Goal: Ask a question

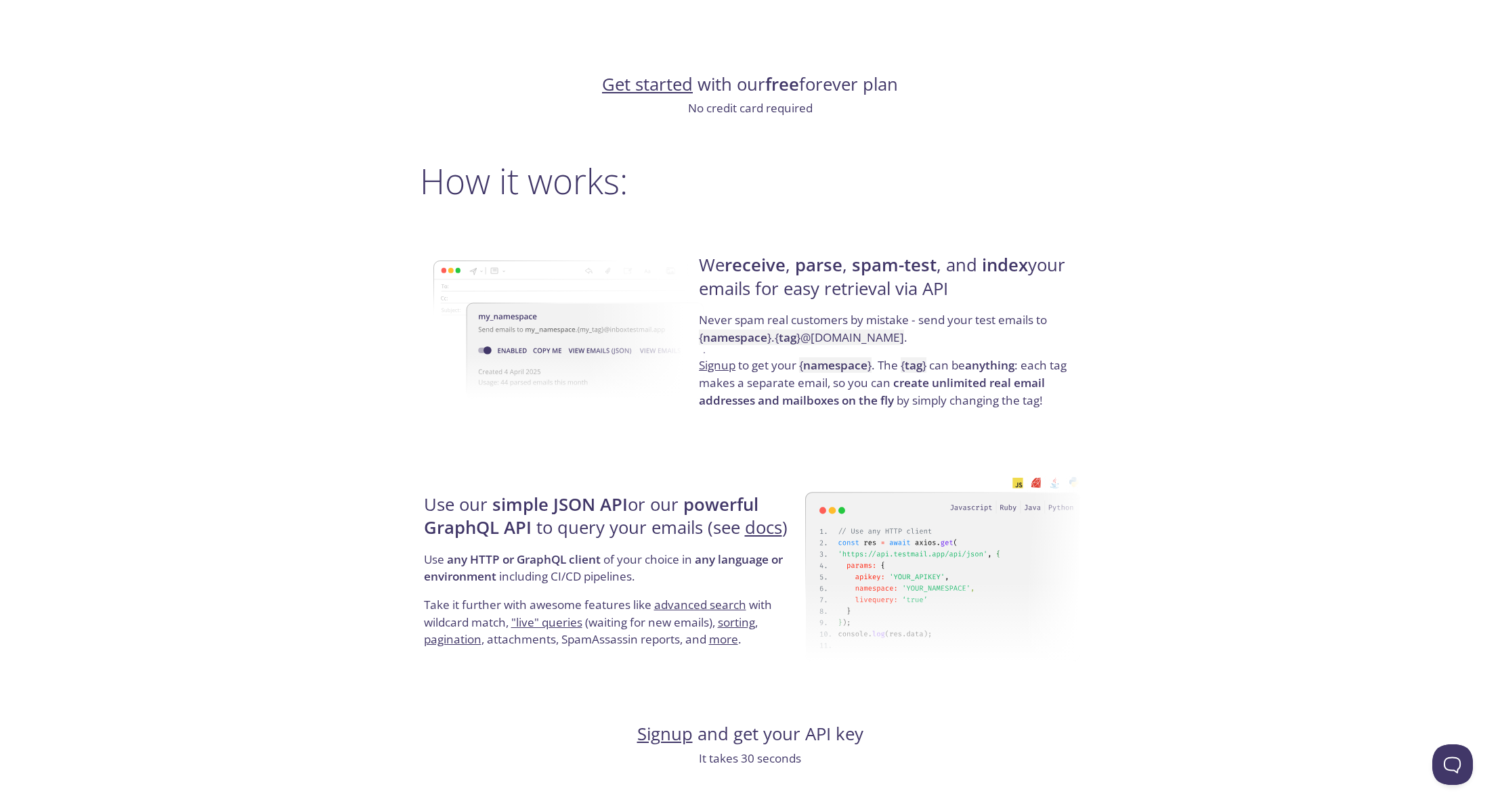
scroll to position [894, 0]
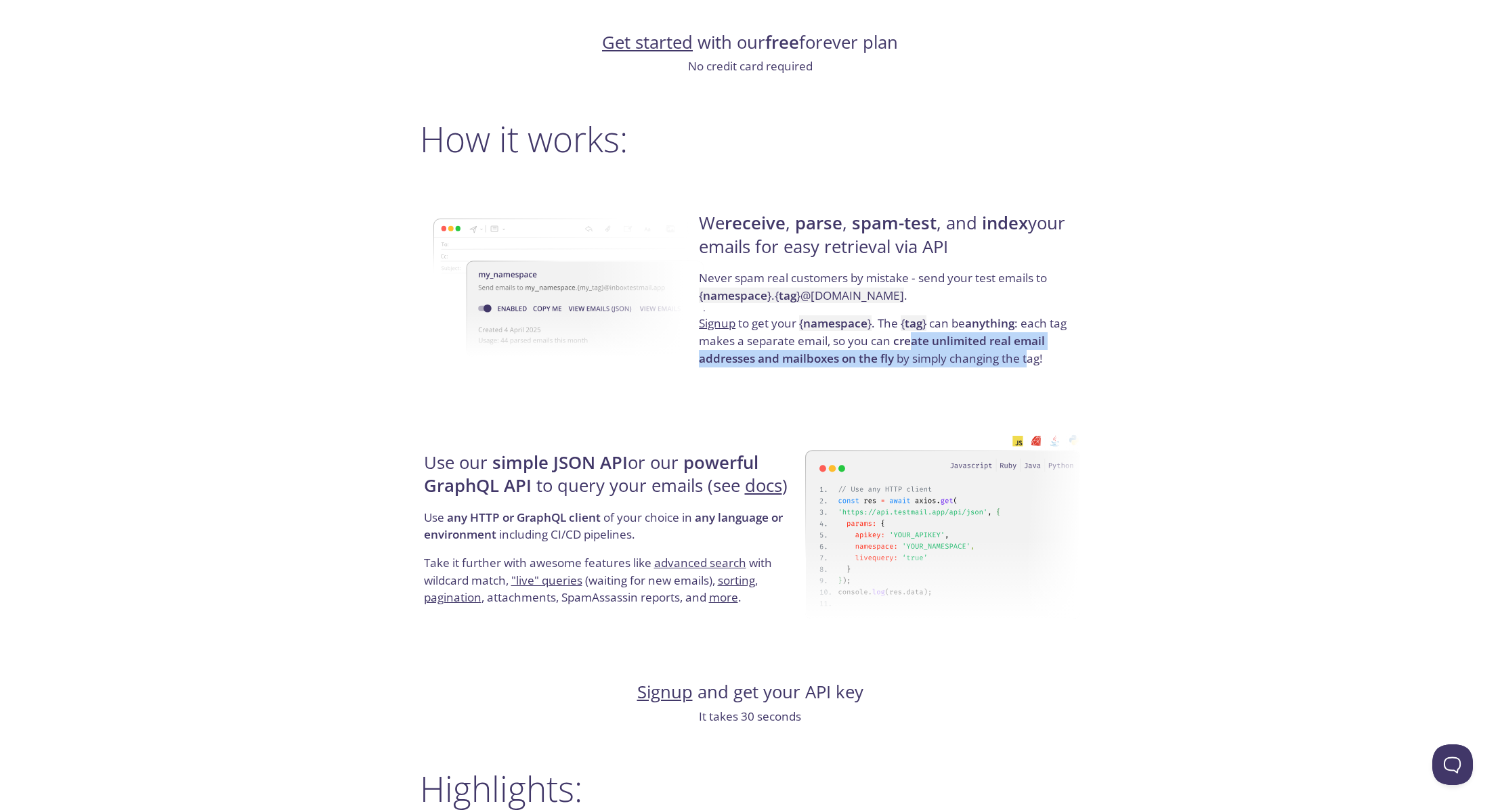
drag, startPoint x: 917, startPoint y: 340, endPoint x: 1033, endPoint y: 358, distance: 117.4
click at [1033, 358] on p "Signup to get your { namespace } . The { tag } can be anything : each tag makes…" at bounding box center [887, 341] width 377 height 52
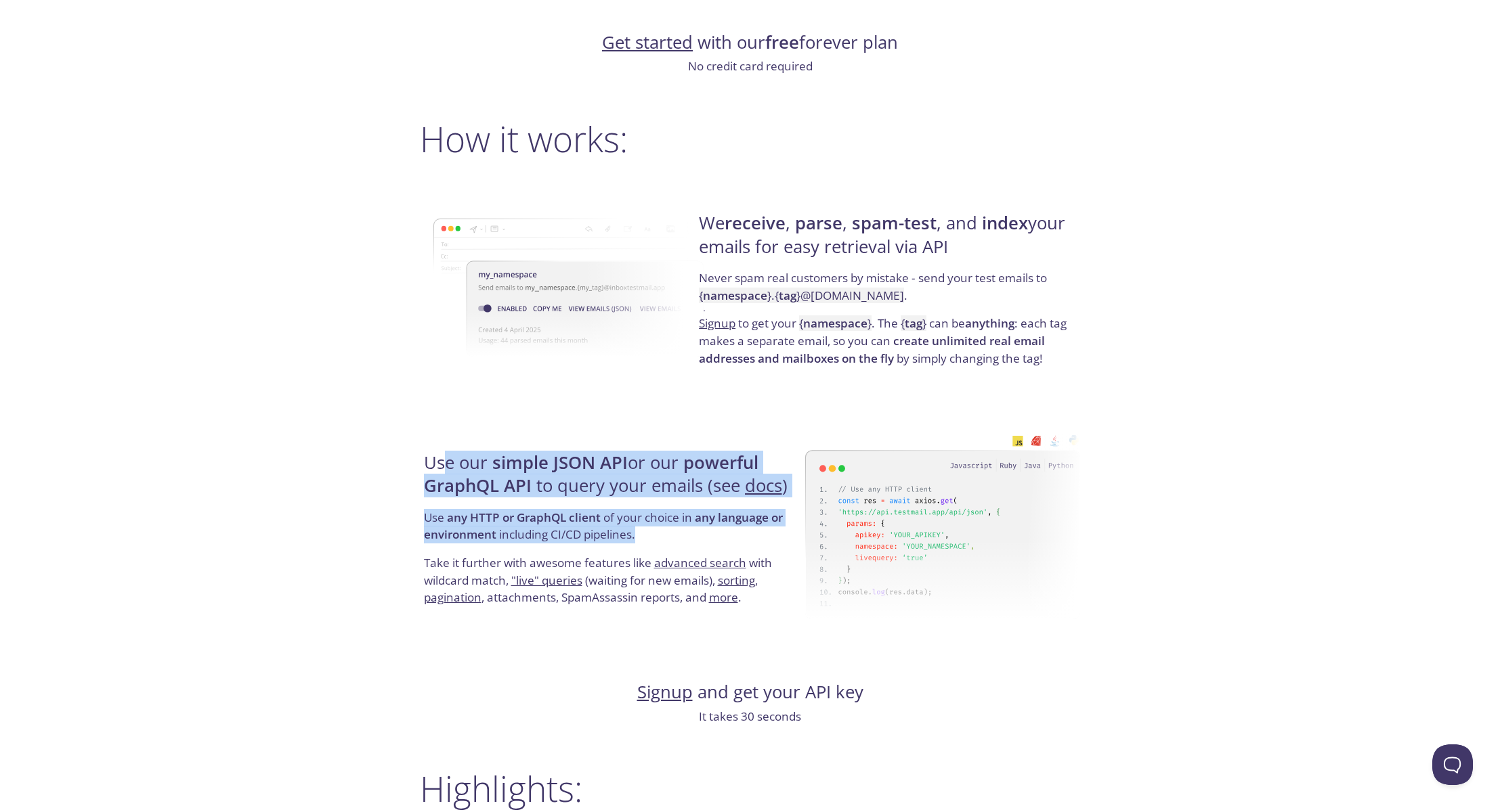
drag, startPoint x: 445, startPoint y: 472, endPoint x: 731, endPoint y: 530, distance: 291.8
click at [731, 530] on div "Use our simple JSON API or our powerful GraphQL API to query your emails (see d…" at bounding box center [612, 529] width 385 height 218
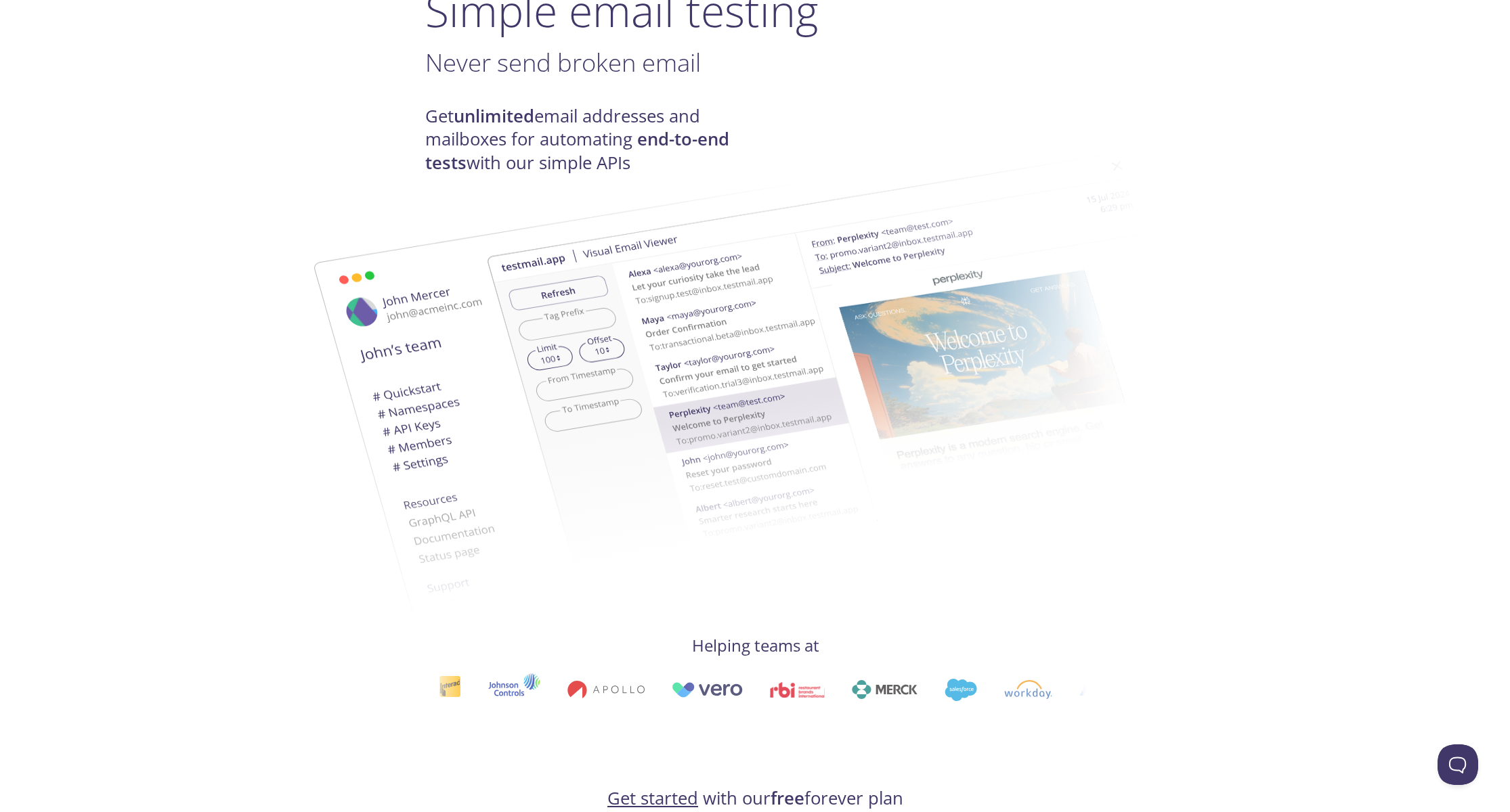
scroll to position [0, 0]
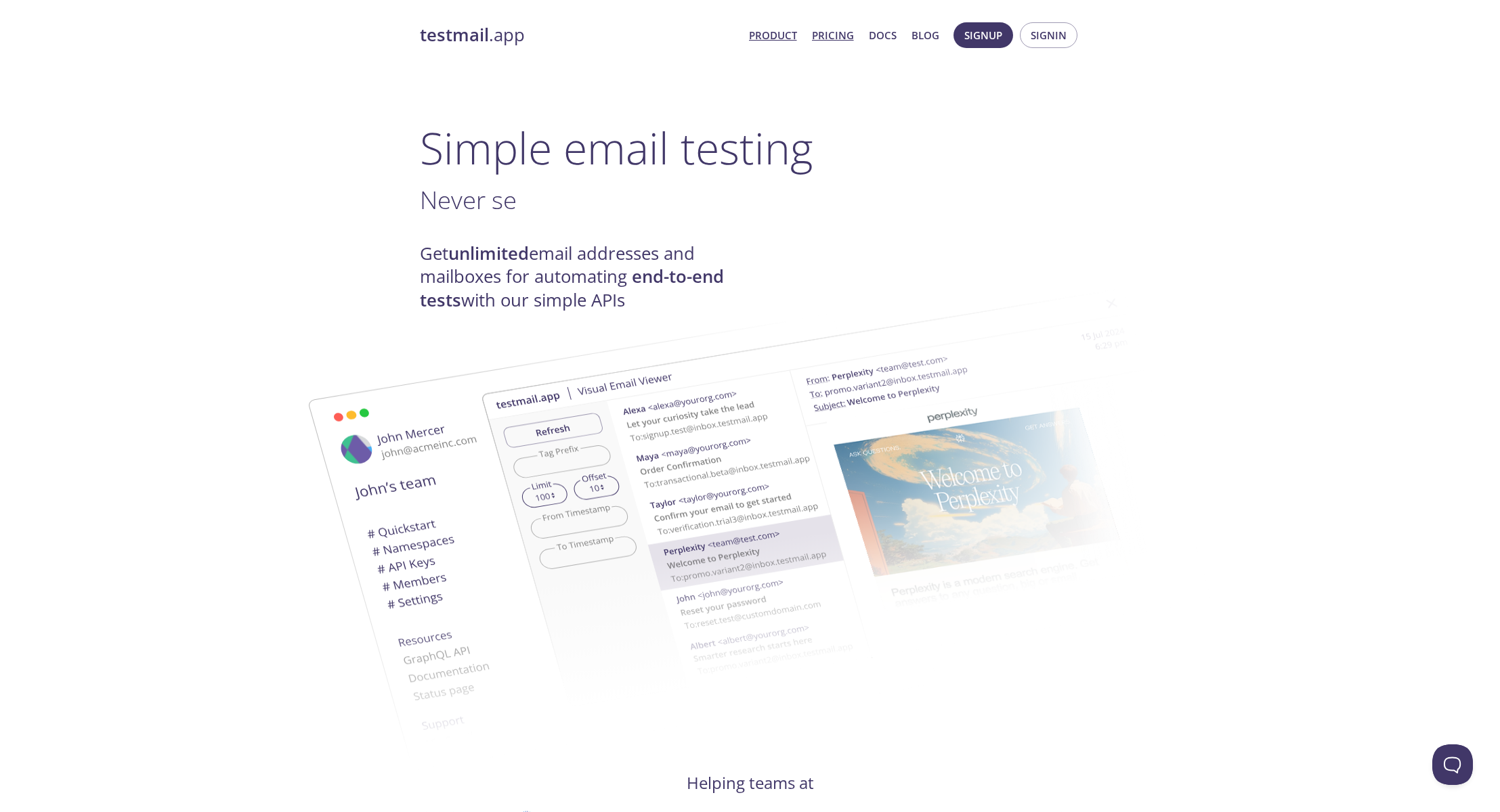
click at [845, 35] on link "Pricing" at bounding box center [832, 35] width 42 height 18
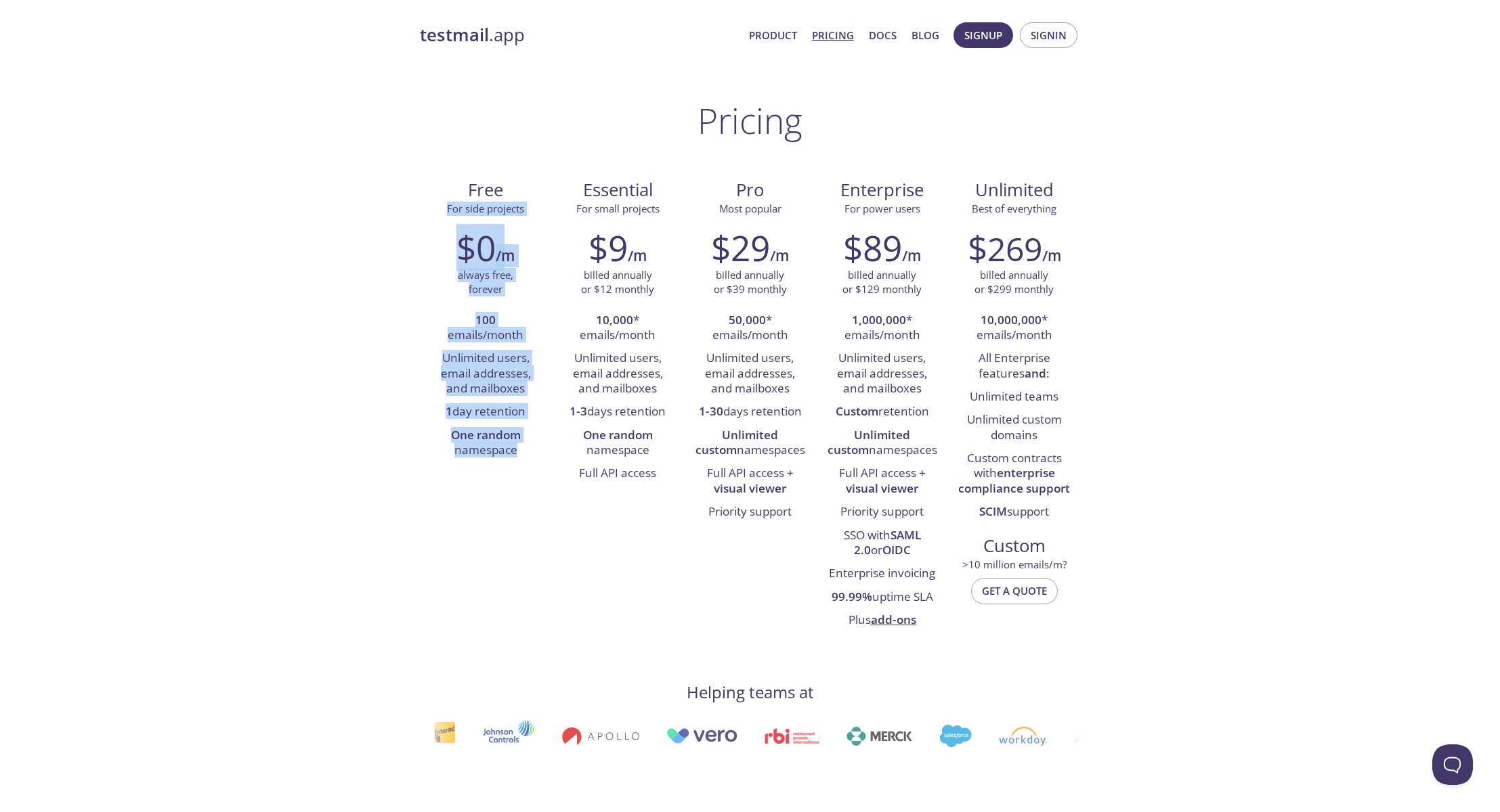
drag, startPoint x: 446, startPoint y: 205, endPoint x: 470, endPoint y: 381, distance: 177.6
click at [519, 452] on div "Free For side projects $0 /m always free, forever 100 emails/month Unlimited us…" at bounding box center [485, 319] width 132 height 302
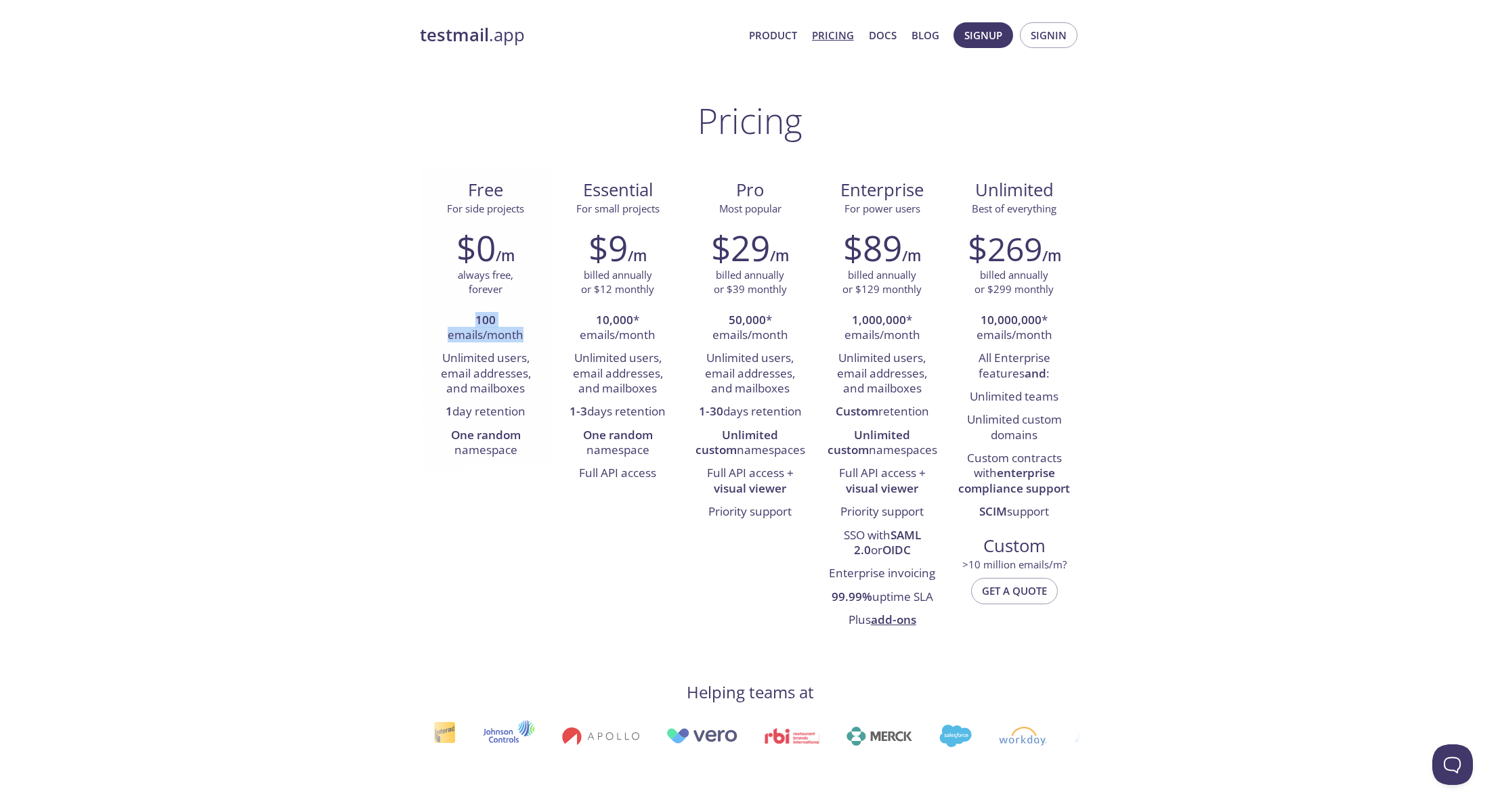
drag, startPoint x: 477, startPoint y: 319, endPoint x: 532, endPoint y: 331, distance: 56.3
click at [532, 331] on li "100 emails/month" at bounding box center [485, 329] width 112 height 38
drag, startPoint x: 456, startPoint y: 361, endPoint x: 518, endPoint y: 391, distance: 68.9
click at [518, 391] on li "Unlimited users, email addresses, and mailboxes" at bounding box center [485, 373] width 112 height 53
drag, startPoint x: 596, startPoint y: 436, endPoint x: 645, endPoint y: 449, distance: 50.7
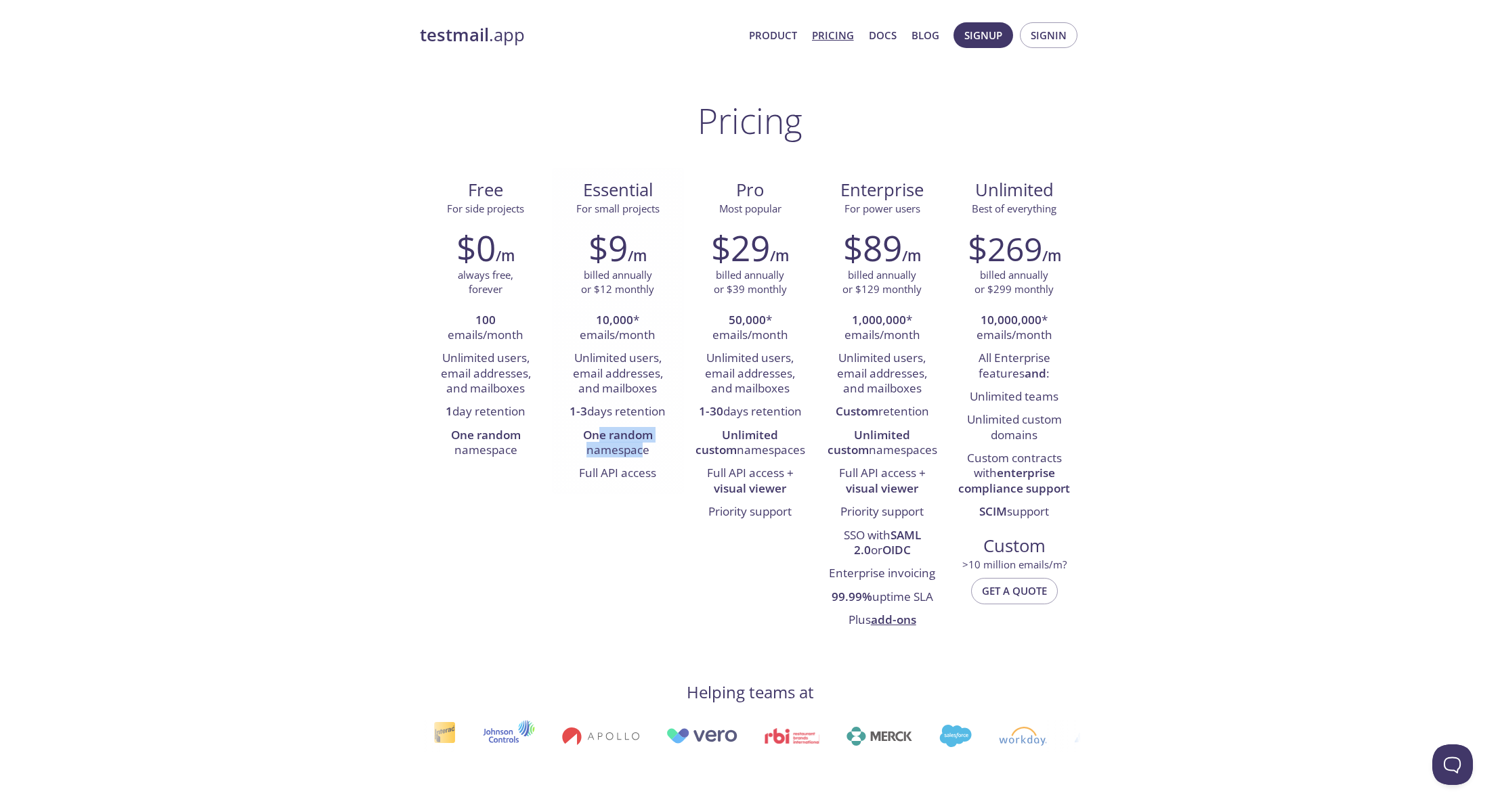
click at [645, 449] on li "One random namespace" at bounding box center [618, 443] width 112 height 38
click at [888, 33] on link "Docs" at bounding box center [882, 35] width 28 height 18
click at [514, 573] on div "Free For side projects $0 /m always free, forever 100 emails/month Unlimited us…" at bounding box center [750, 404] width 661 height 473
click at [992, 42] on span "Signup" at bounding box center [983, 35] width 38 height 18
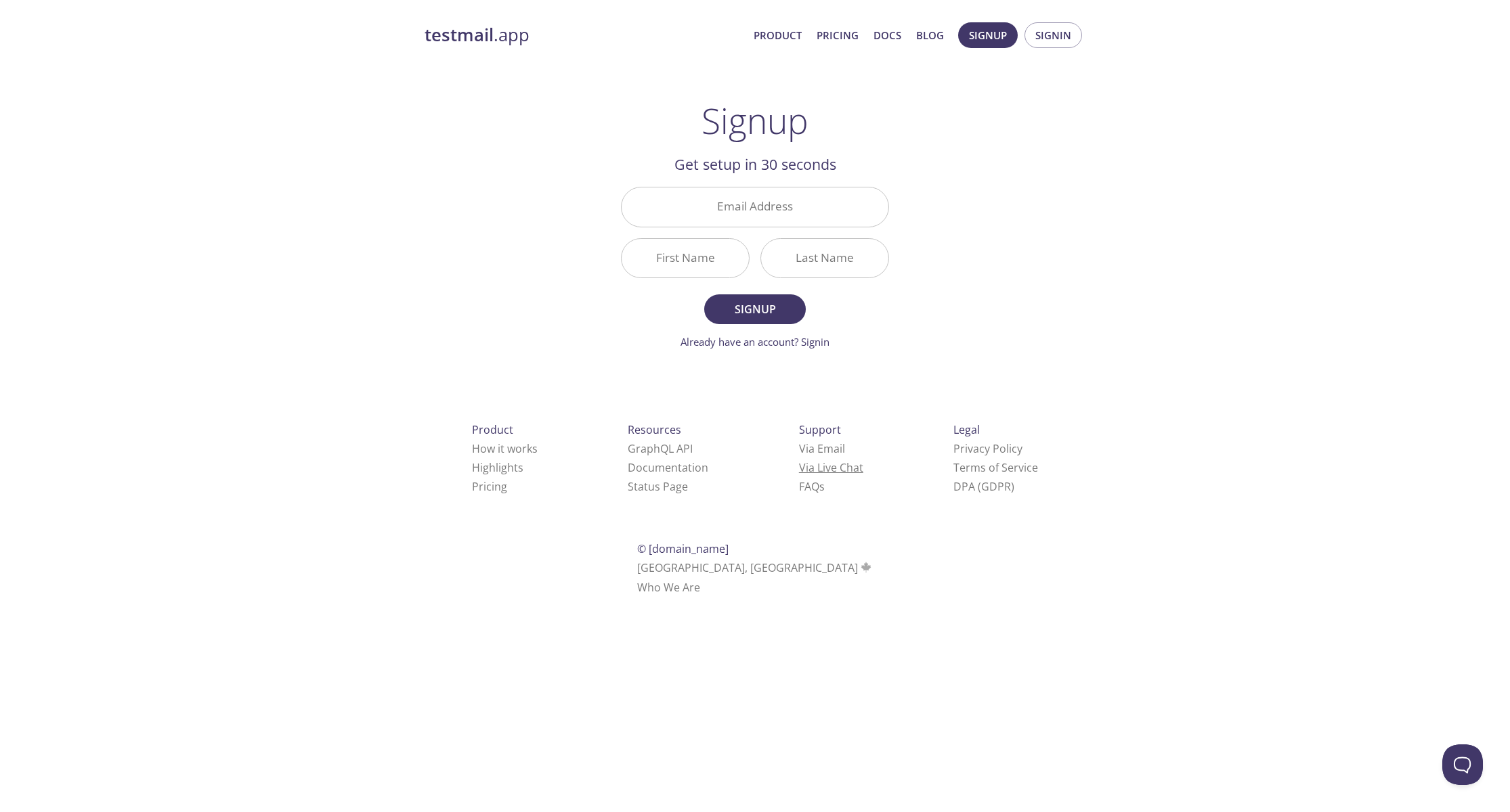
click at [799, 468] on link "Via Live Chat" at bounding box center [832, 467] width 65 height 15
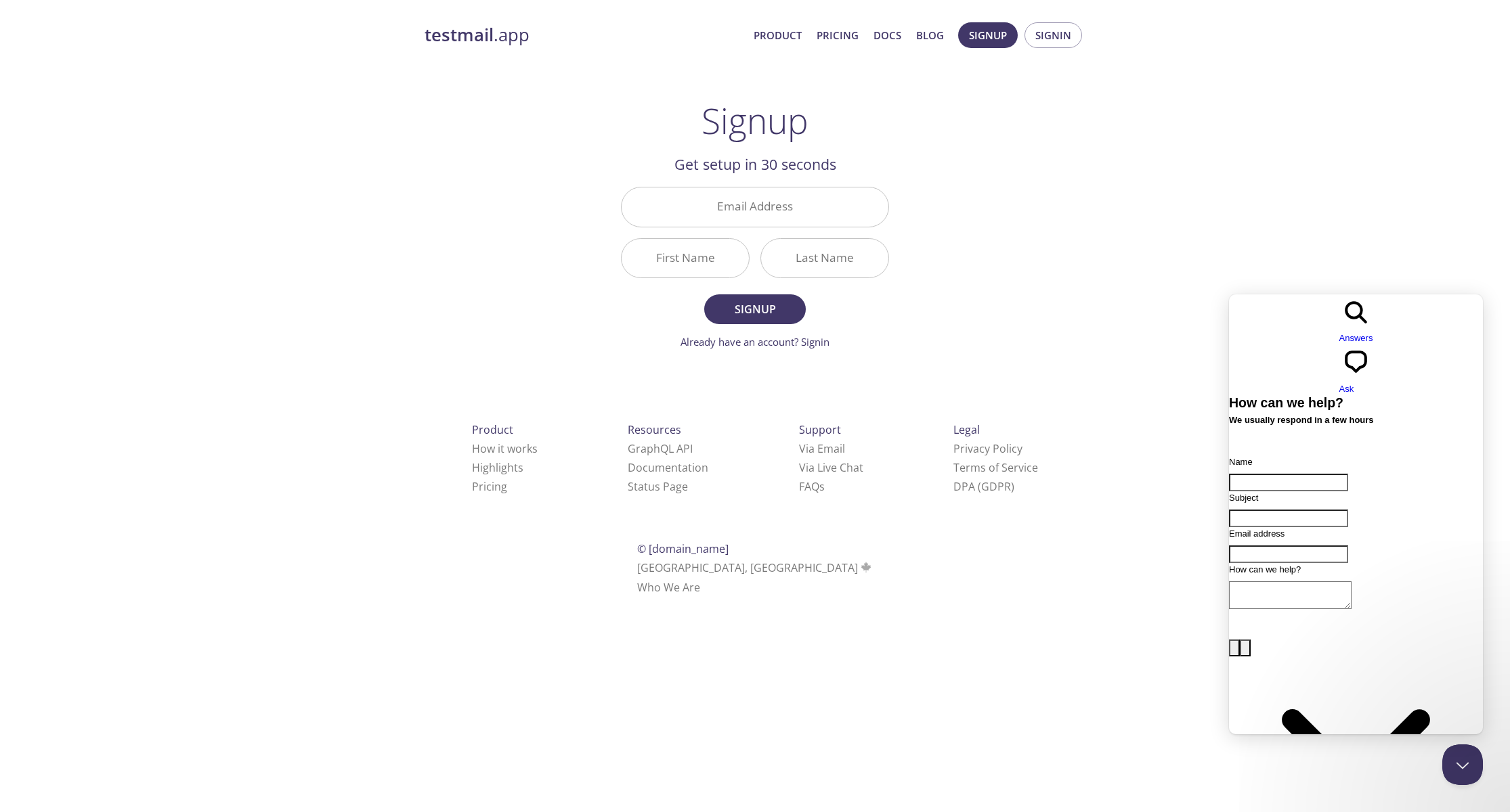
click at [1088, 246] on div "testmail .app Product Pricing Docs Blog Signup Signin Signup Get setup in 30 se…" at bounding box center [755, 324] width 693 height 621
click at [472, 446] on link "How it works" at bounding box center [504, 448] width 65 height 15
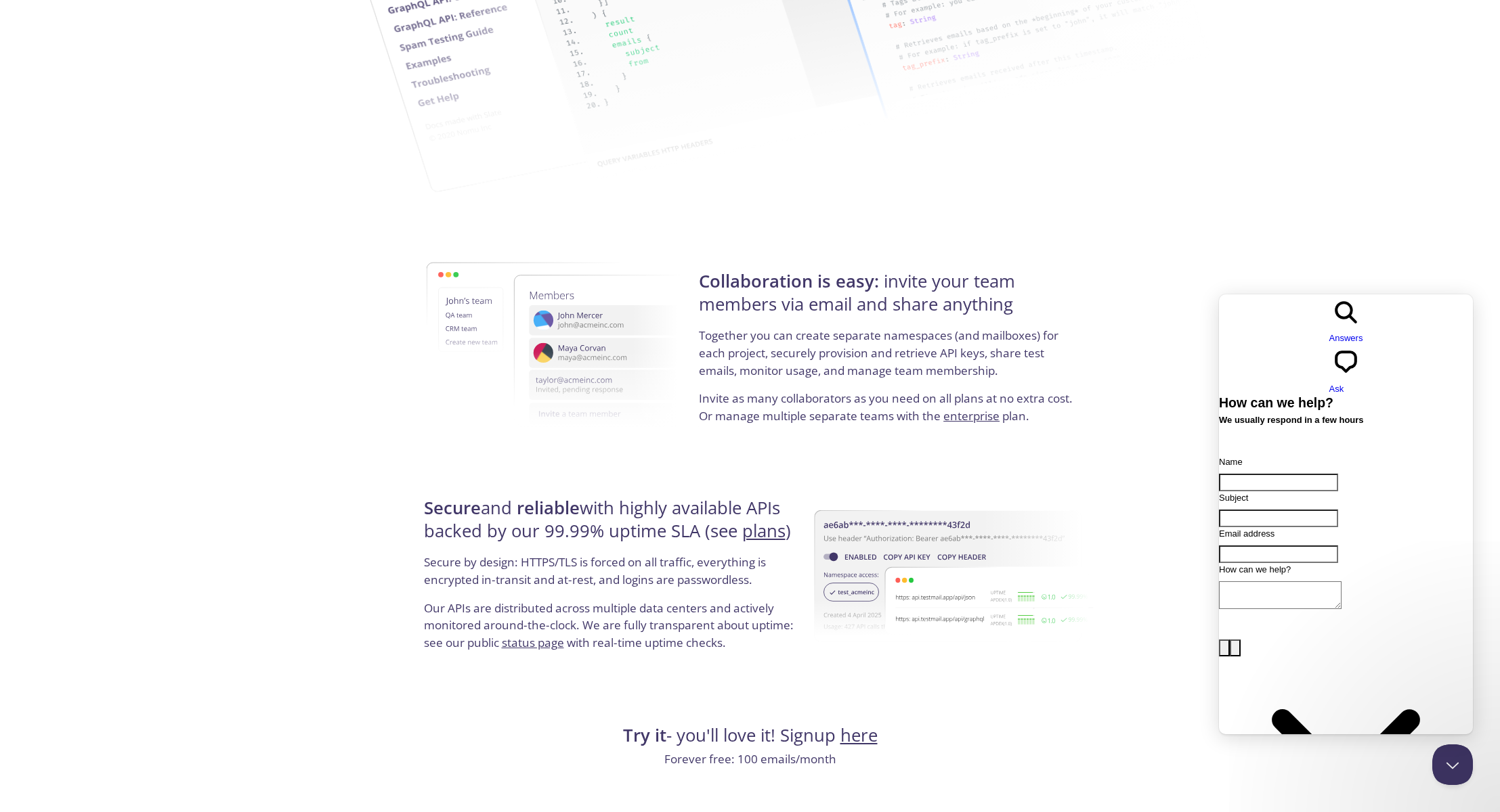
scroll to position [2283, 0]
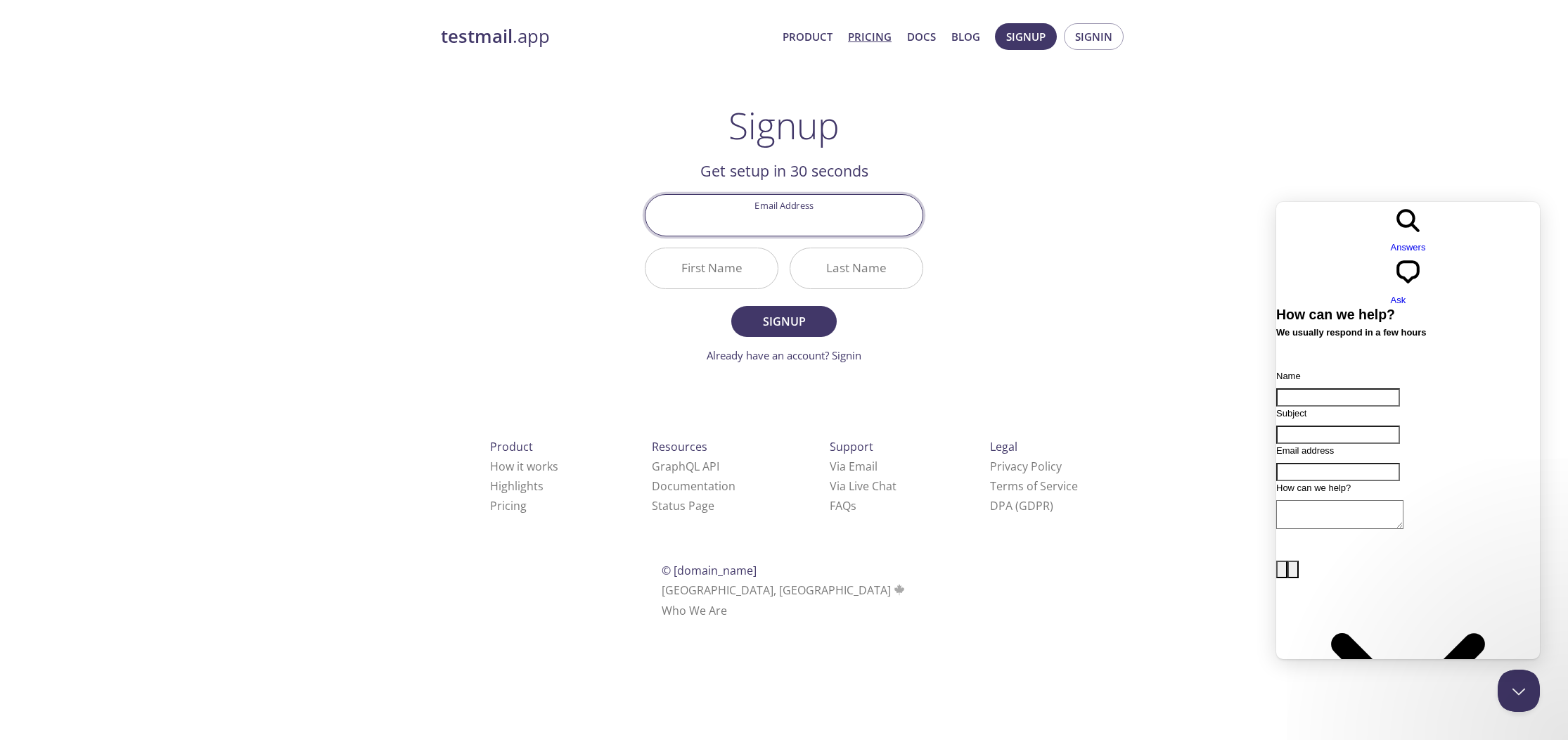
click at [883, 40] on link "Pricing" at bounding box center [869, 36] width 44 height 18
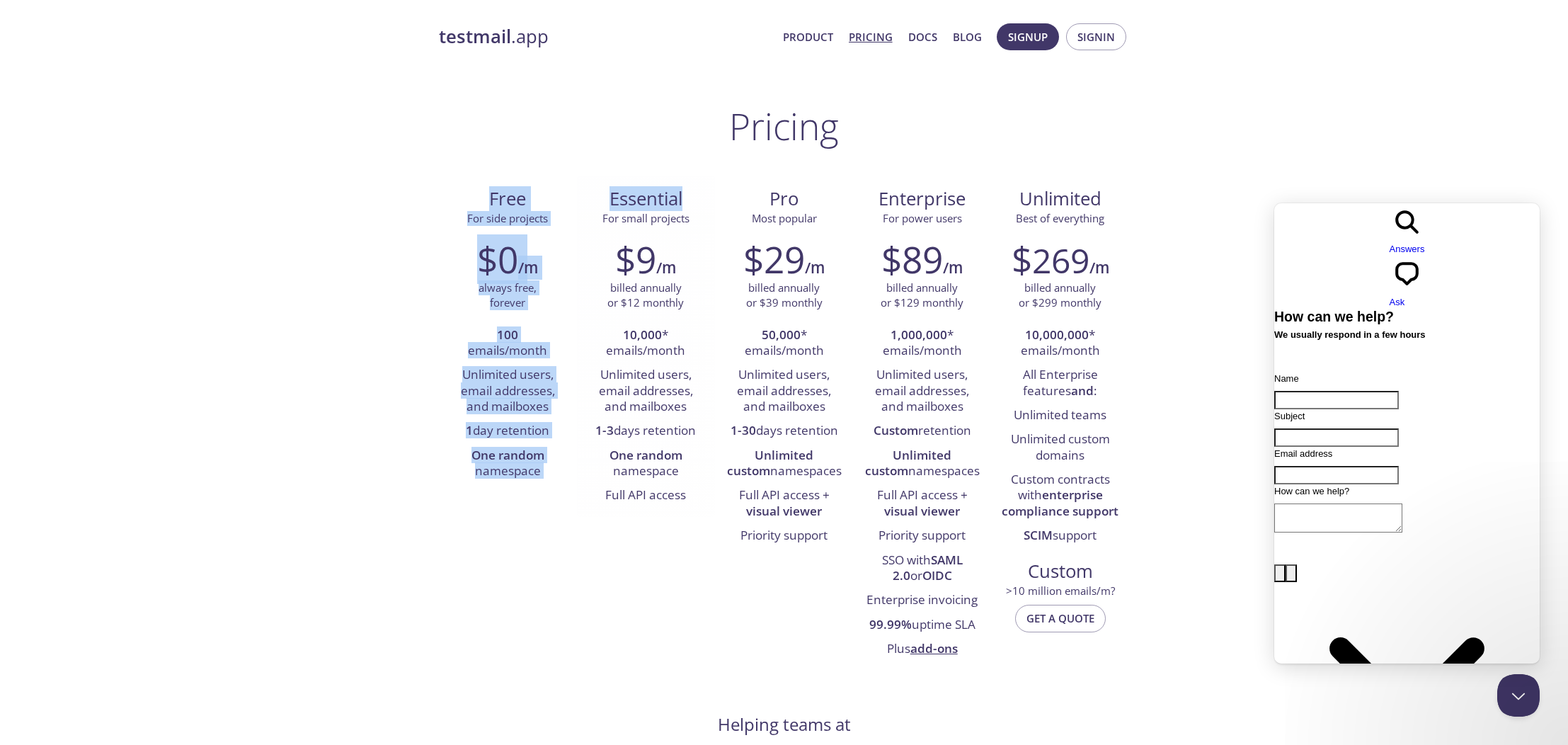
drag, startPoint x: 493, startPoint y: 202, endPoint x: 632, endPoint y: 211, distance: 139.3
click at [632, 211] on div "Free For side projects $0 /m always free, forever 100 emails/month Unlimited us…" at bounding box center [784, 423] width 691 height 495
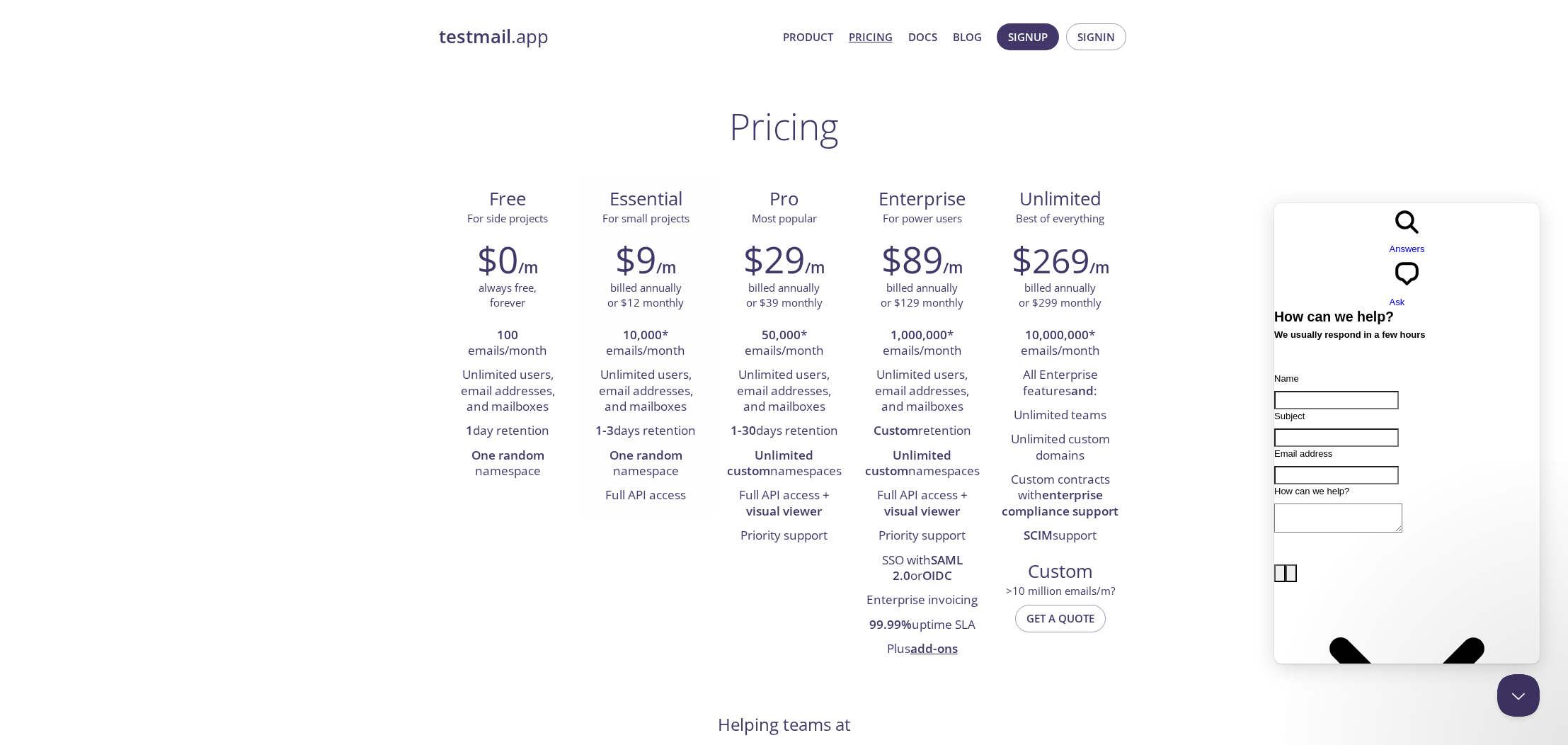
click at [638, 341] on strong "10,000" at bounding box center [642, 334] width 39 height 16
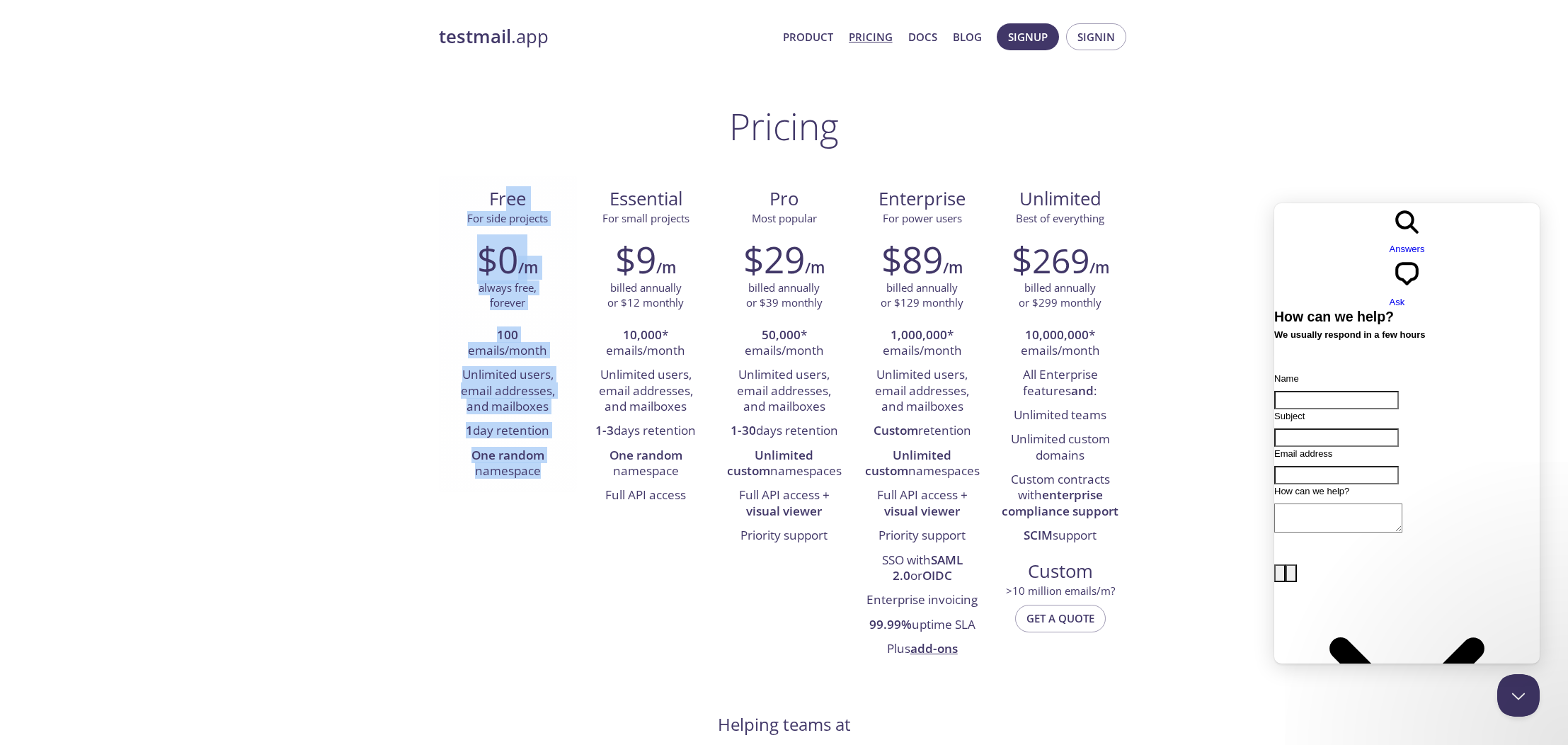
drag, startPoint x: 546, startPoint y: 477, endPoint x: 531, endPoint y: 209, distance: 268.4
click at [507, 209] on div "Free For side projects $0 /m always free, forever 100 emails/month Unlimited us…" at bounding box center [507, 333] width 138 height 317
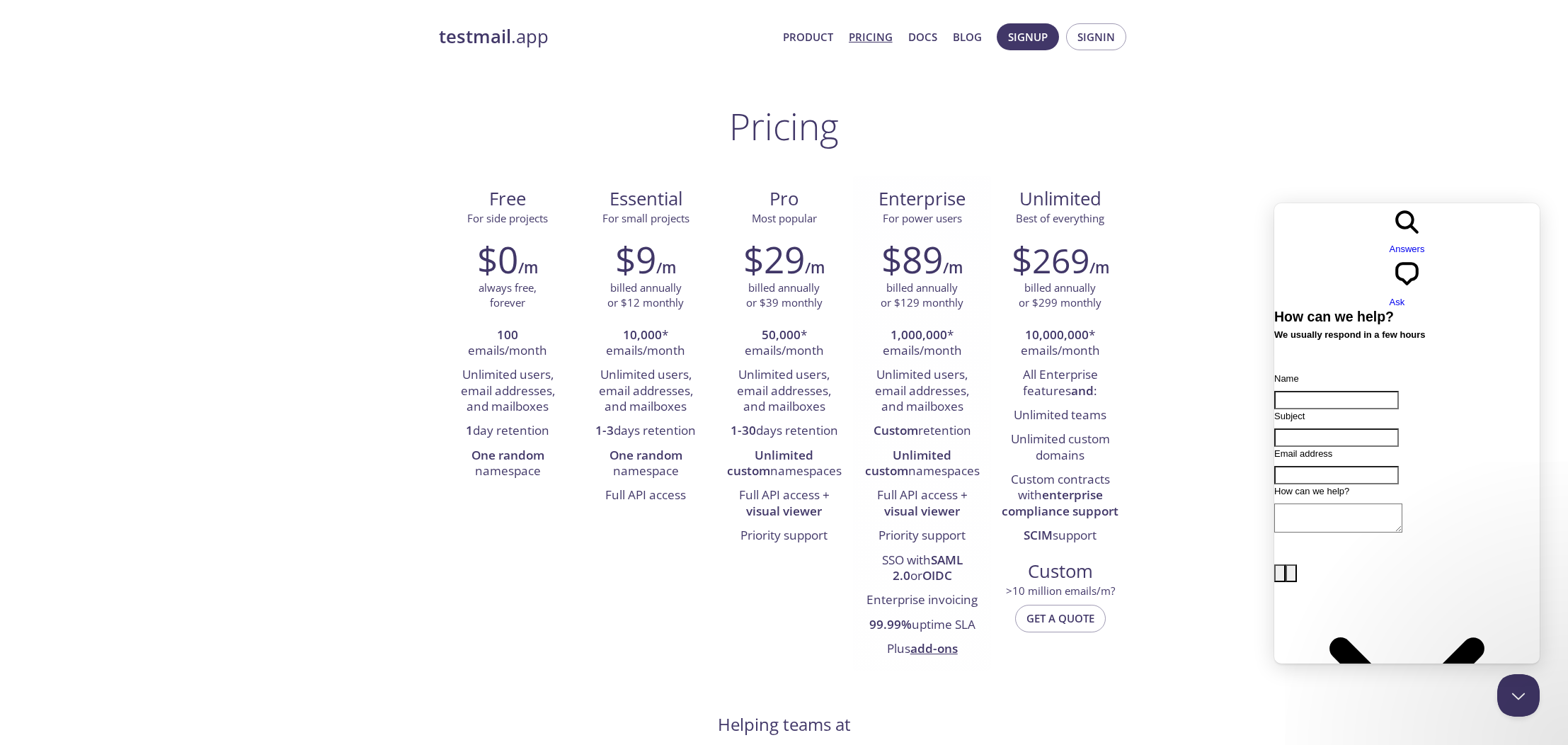
click at [985, 316] on div "$89 /m billed annually or $129 monthly 1,000,000 * emails/month Unlimited users…" at bounding box center [922, 449] width 138 height 442
click at [968, 39] on link "Blog" at bounding box center [968, 36] width 29 height 19
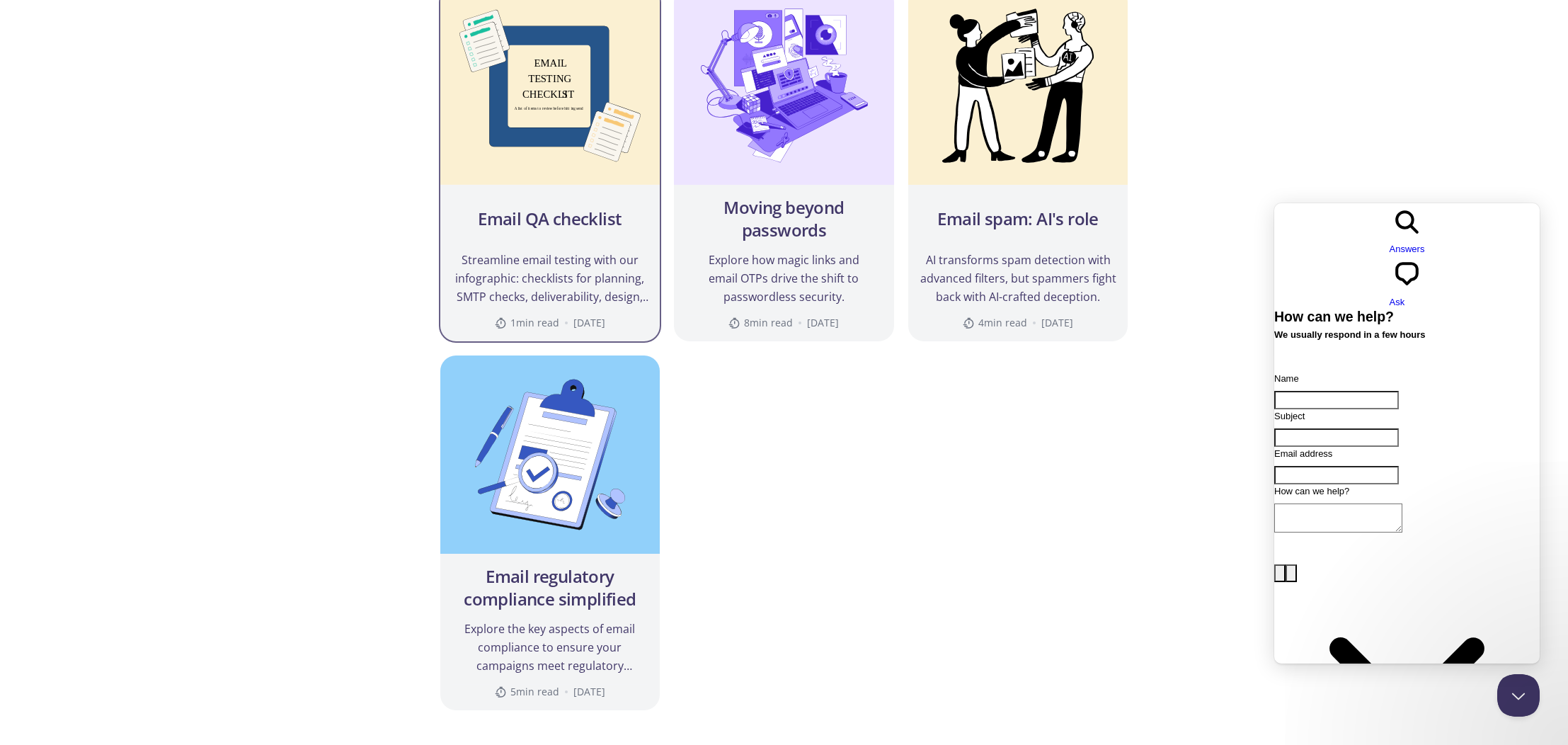
scroll to position [1649, 0]
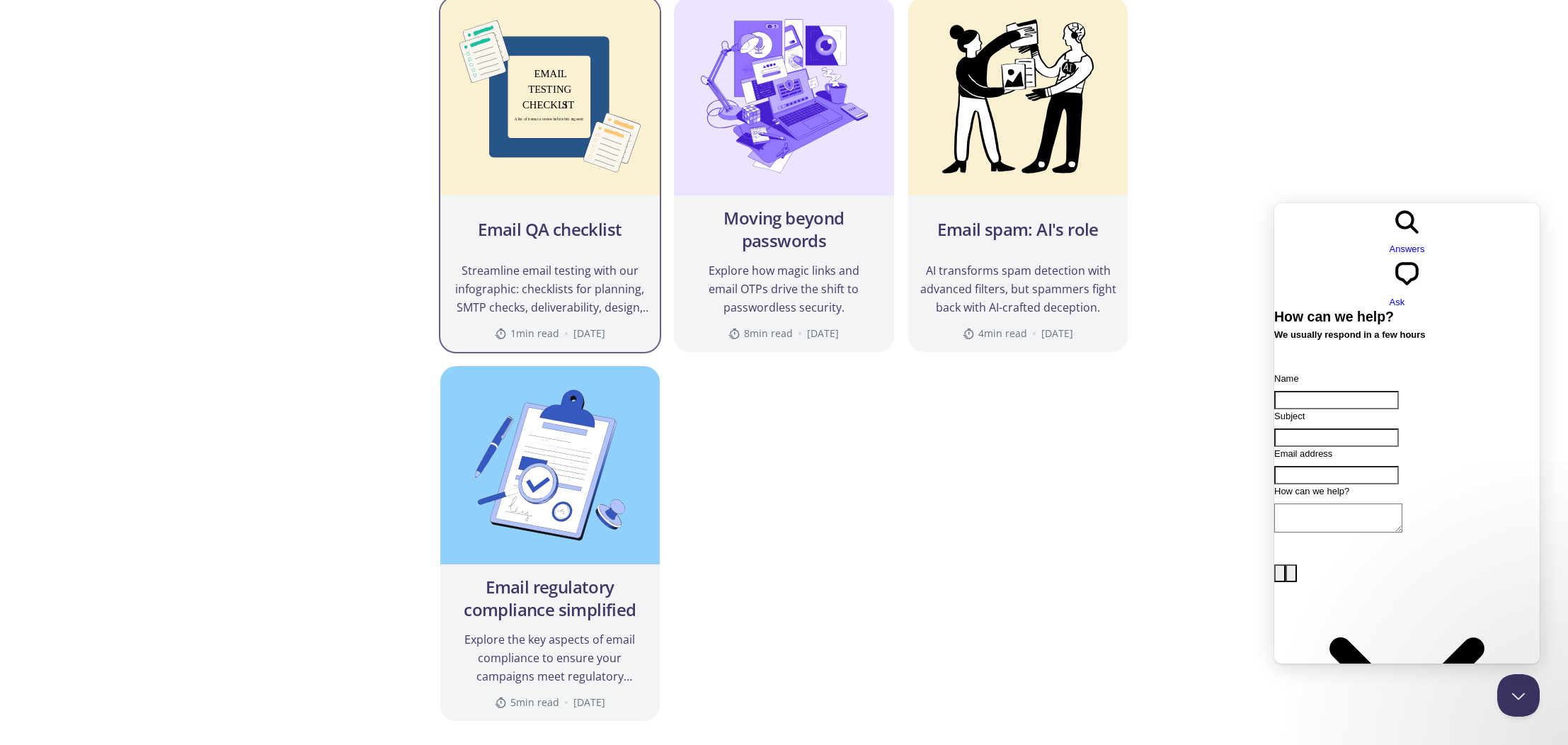
click at [533, 165] on img at bounding box center [550, 96] width 220 height 198
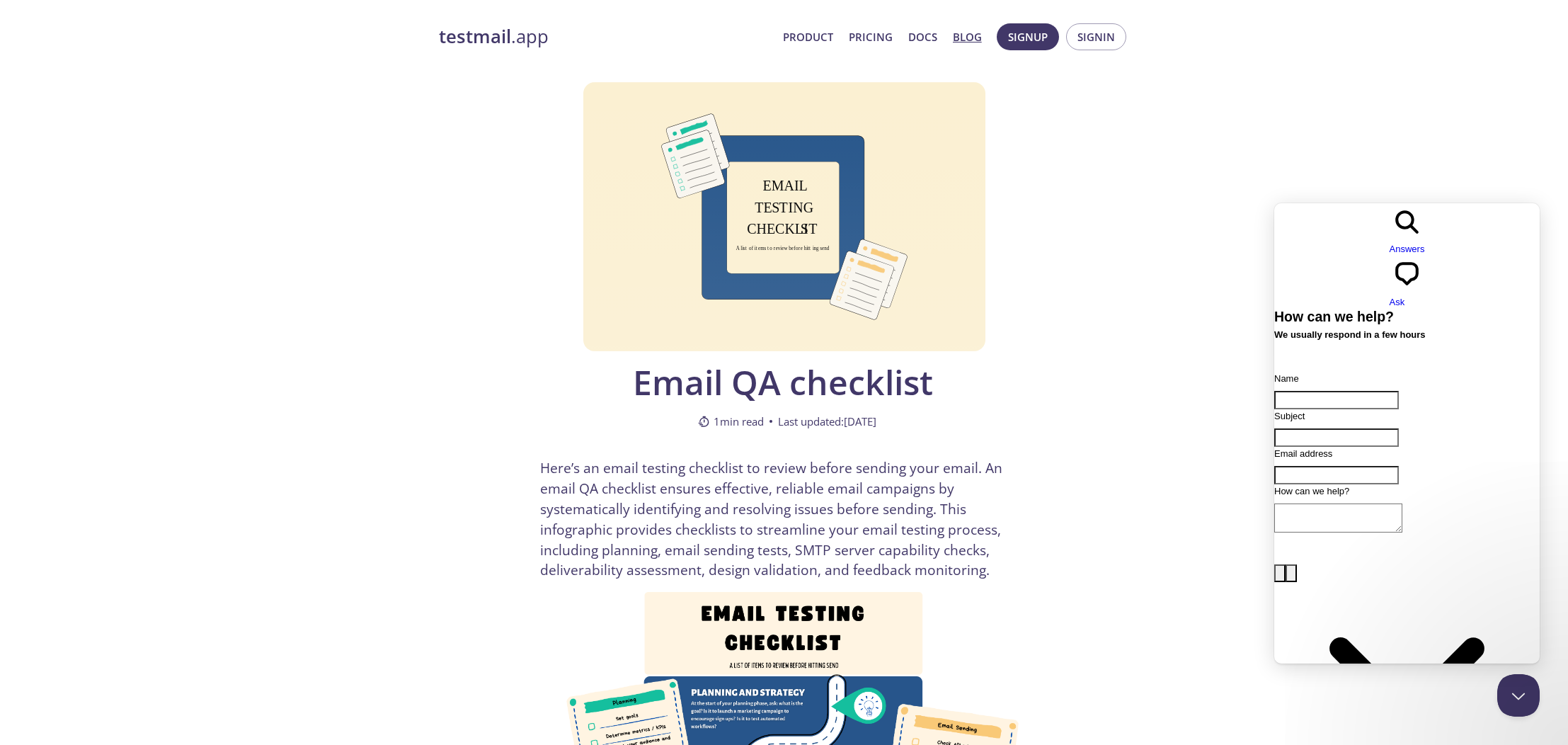
click at [1375, 391] on input "Name" at bounding box center [1336, 399] width 125 height 19
type input "[PERSON_NAME]"
click at [1358, 428] on input "Subject" at bounding box center [1336, 437] width 125 height 19
type input "Is API access available on you free tier?"
click at [1395, 466] on input "Email address" at bounding box center [1336, 475] width 125 height 19
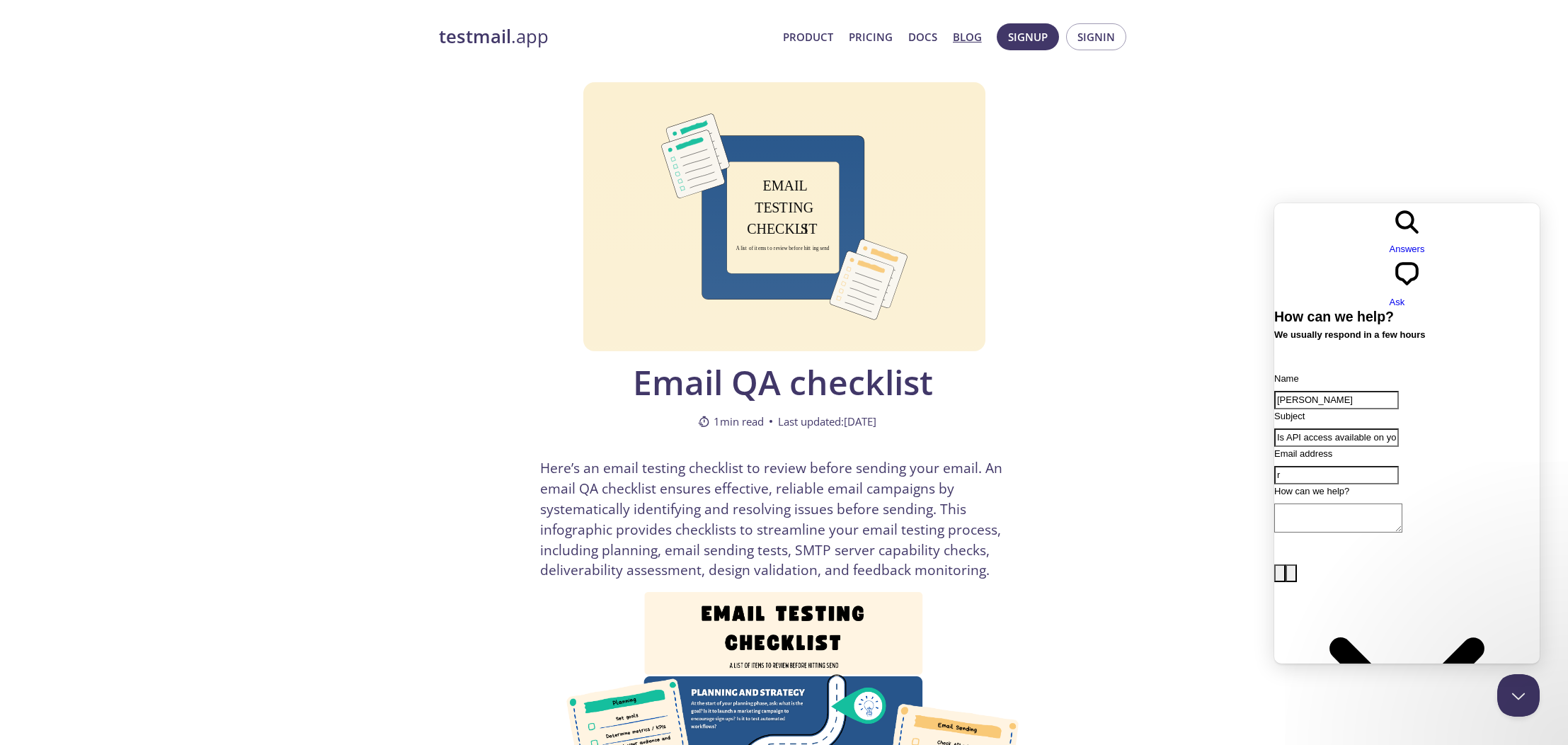
type input "[EMAIL_ADDRESS][DOMAIN_NAME]"
click at [1347, 503] on textarea "How can we help?" at bounding box center [1338, 518] width 128 height 29
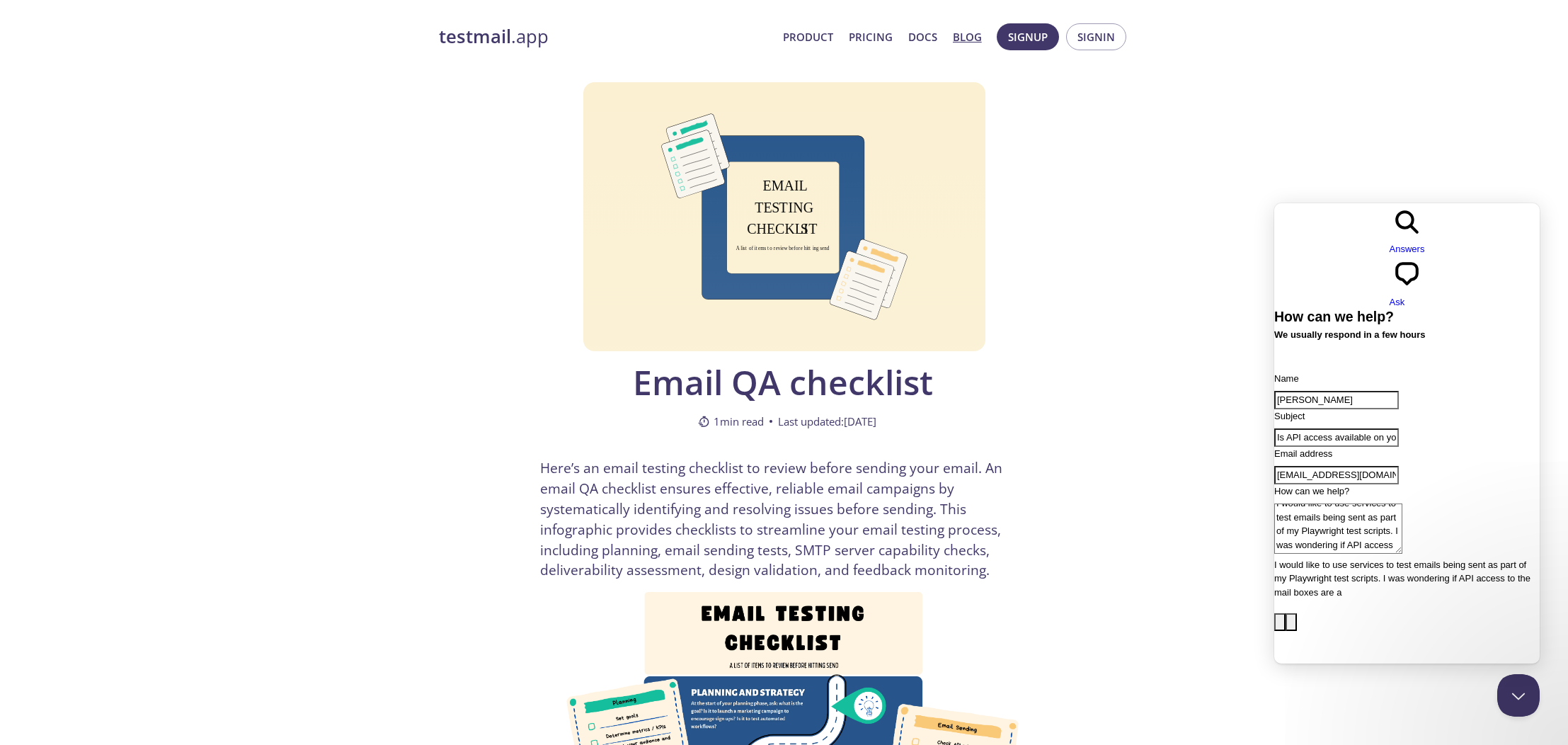
scroll to position [13, 0]
type textarea "I would like to use services to test emails being sent as part of my Playwright…"
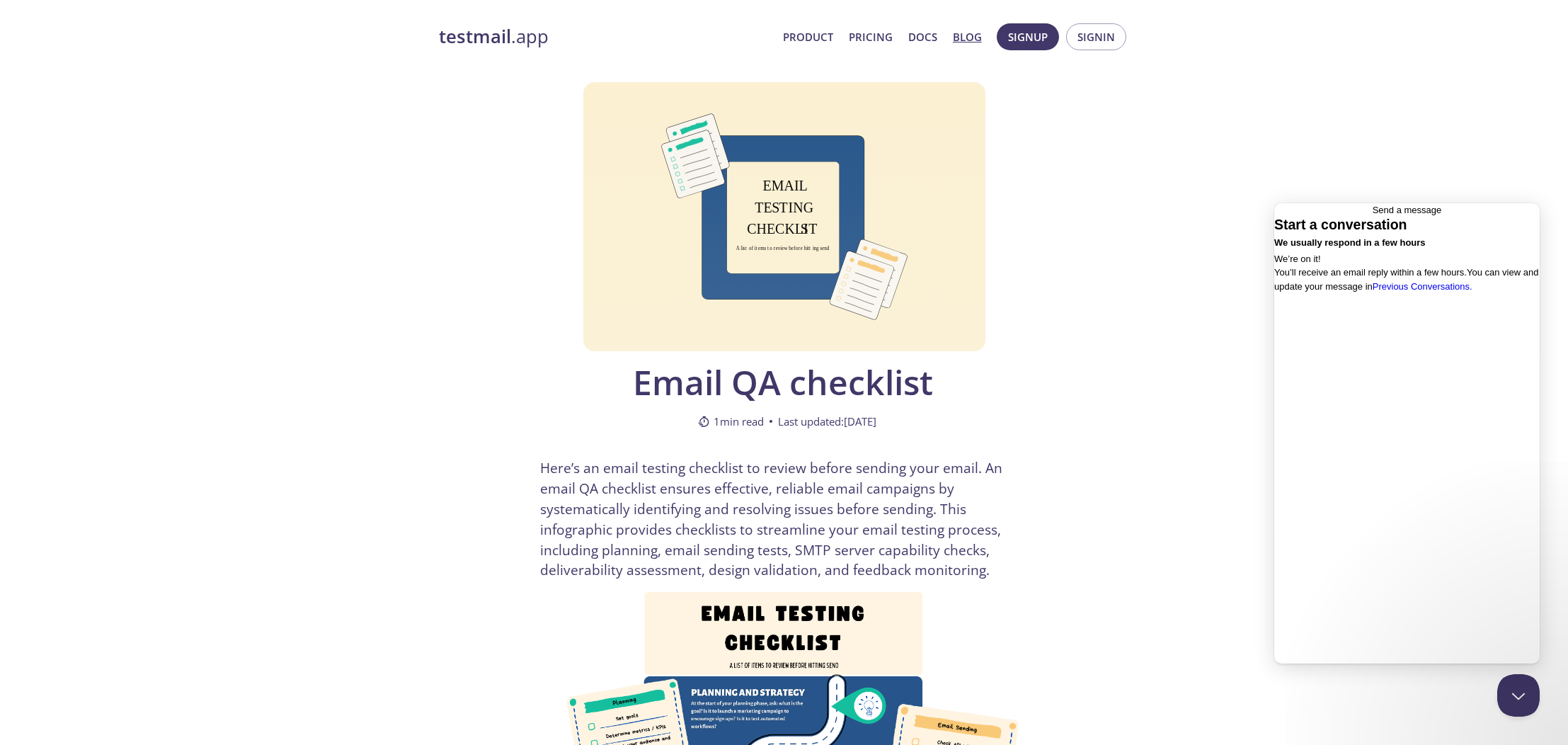
click at [1372, 215] on span "Go back" at bounding box center [1372, 209] width 0 height 10
